Goal: Navigation & Orientation: Find specific page/section

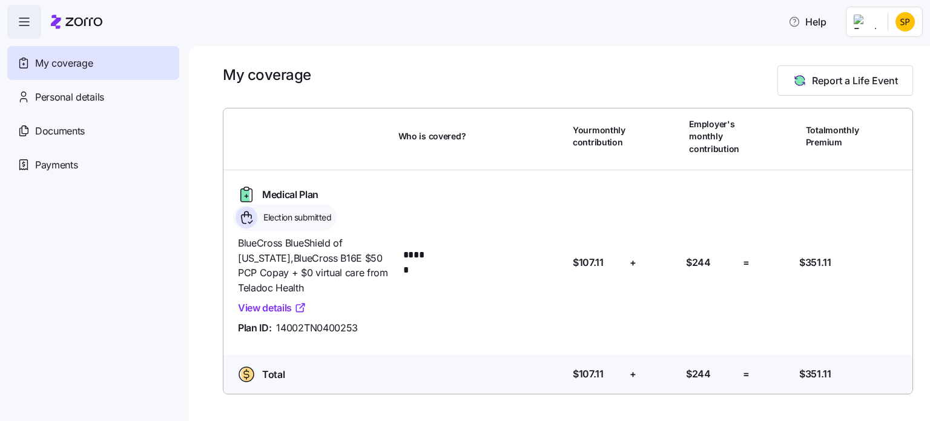
click at [283, 306] on link "View details" at bounding box center [272, 307] width 68 height 15
click at [68, 101] on span "Personal details" at bounding box center [69, 97] width 69 height 15
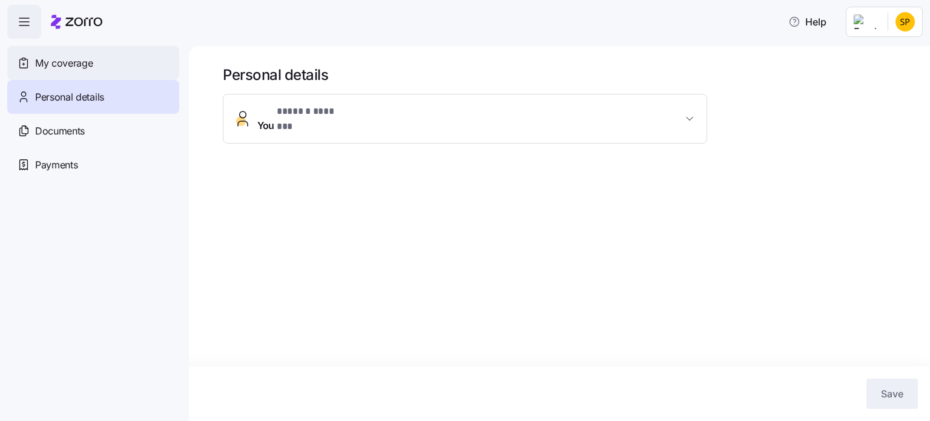
click at [74, 64] on span "My coverage" at bounding box center [64, 63] width 58 height 15
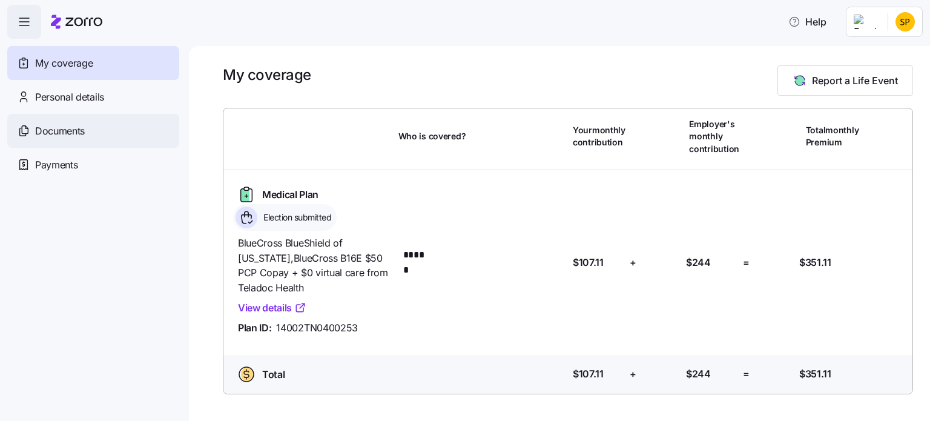
click at [65, 130] on span "Documents" at bounding box center [60, 131] width 50 height 15
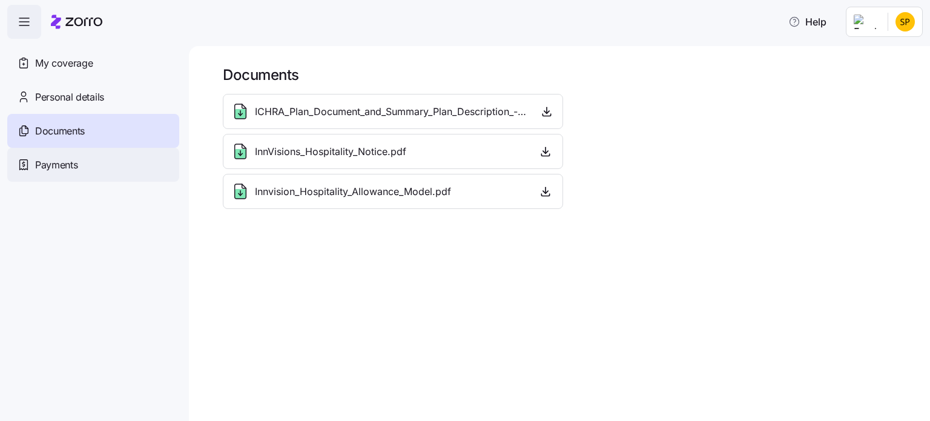
click at [45, 166] on span "Payments" at bounding box center [56, 164] width 42 height 15
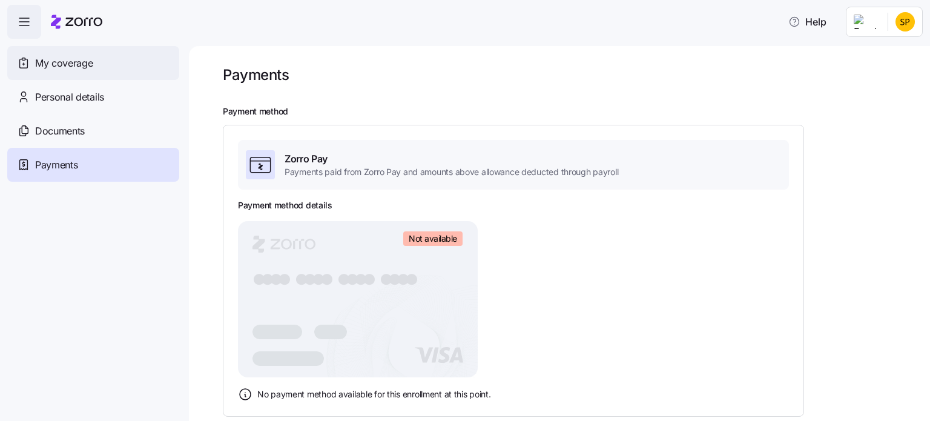
click at [87, 68] on span "My coverage" at bounding box center [64, 63] width 58 height 15
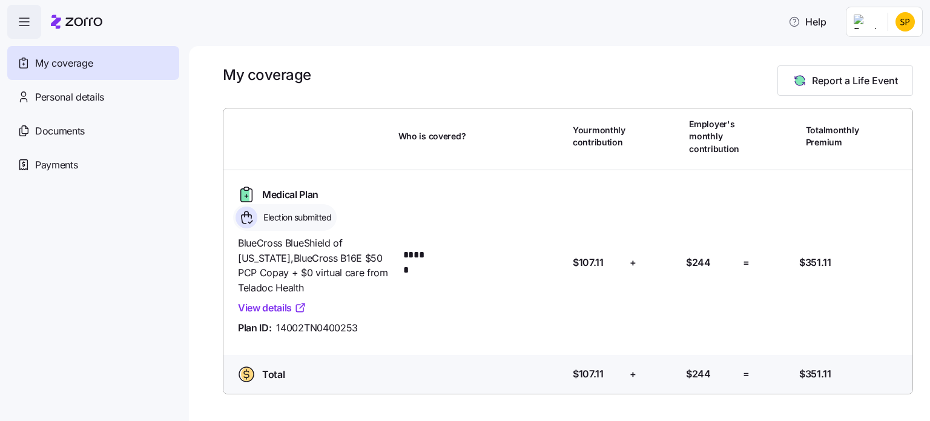
click at [274, 307] on link "View details" at bounding box center [272, 307] width 68 height 15
click at [266, 308] on link "View details" at bounding box center [272, 307] width 68 height 15
